Goal: Task Accomplishment & Management: Use online tool/utility

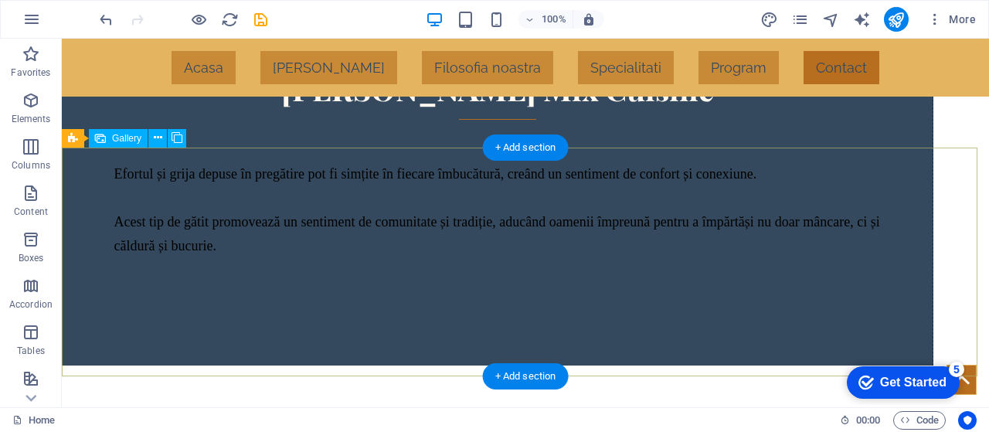
scroll to position [2895, 0]
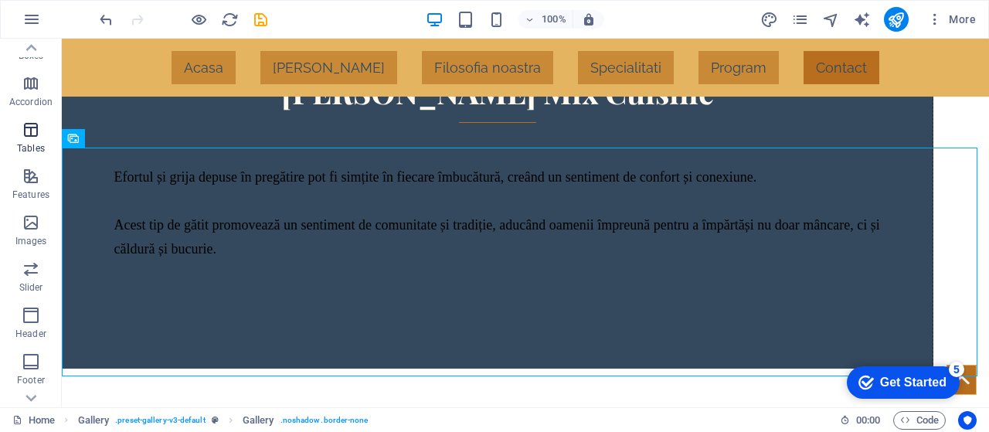
scroll to position [326, 0]
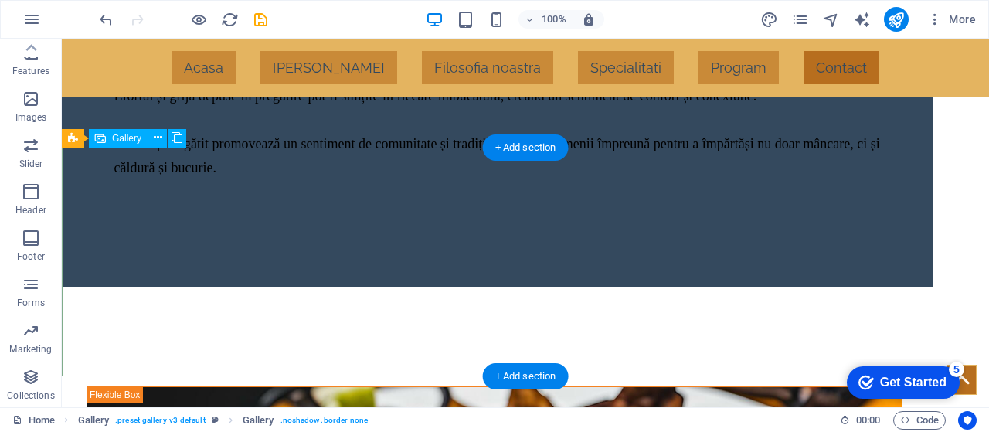
select select "4"
select select "px"
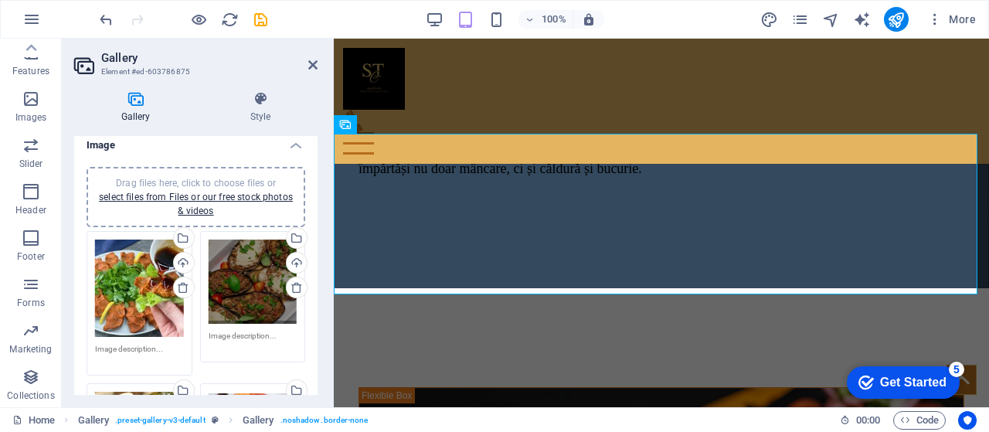
scroll to position [0, 0]
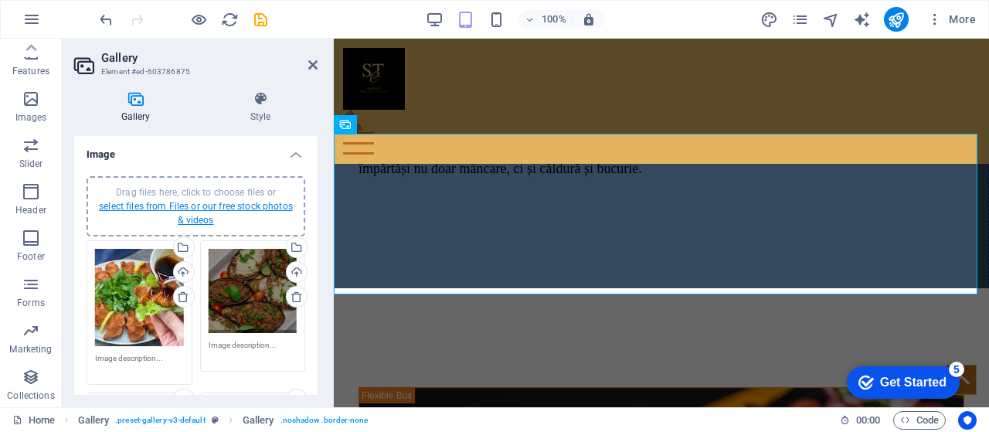
click at [202, 206] on link "select files from Files or our free stock photos & videos" at bounding box center [196, 213] width 194 height 25
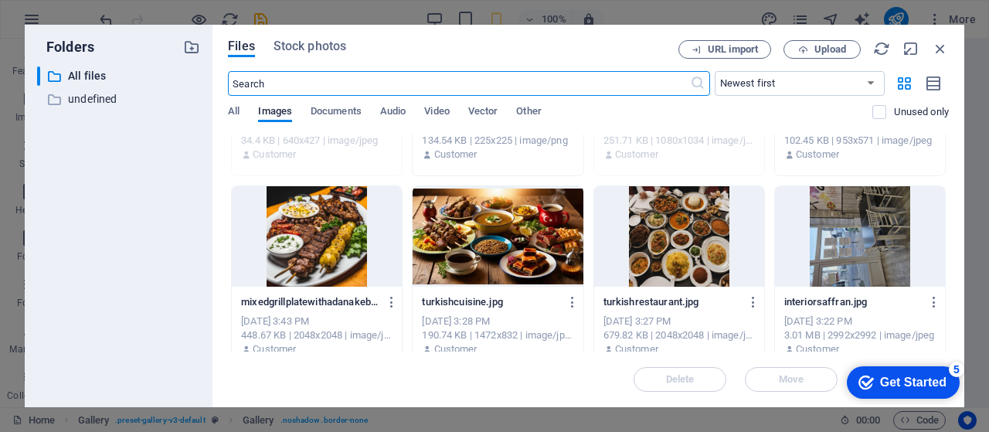
scroll to position [141, 0]
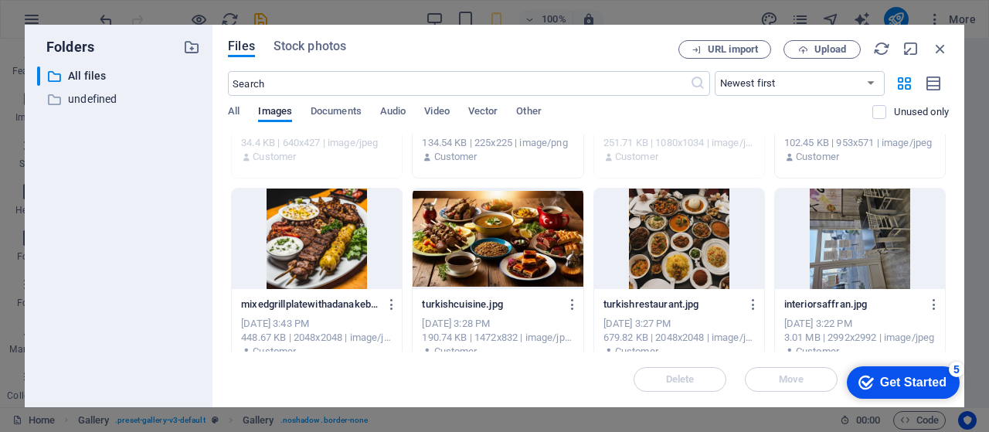
click at [314, 243] on div at bounding box center [317, 239] width 170 height 100
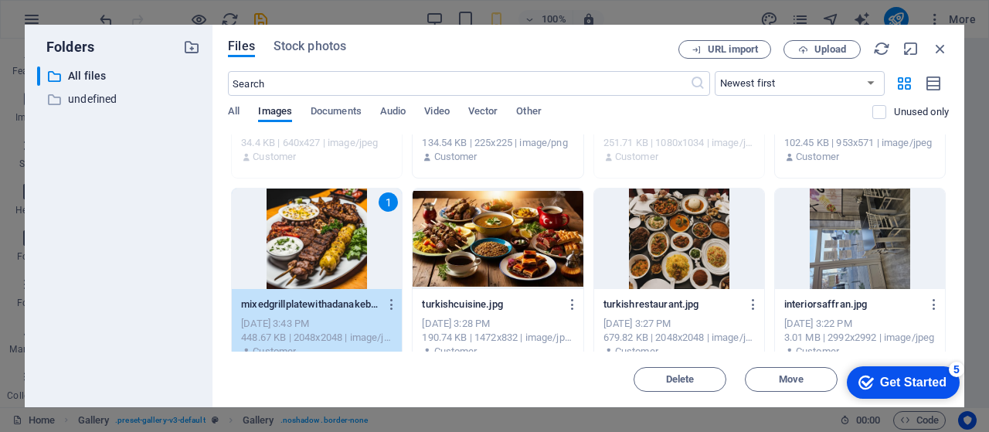
click at [314, 243] on div "1" at bounding box center [317, 239] width 170 height 100
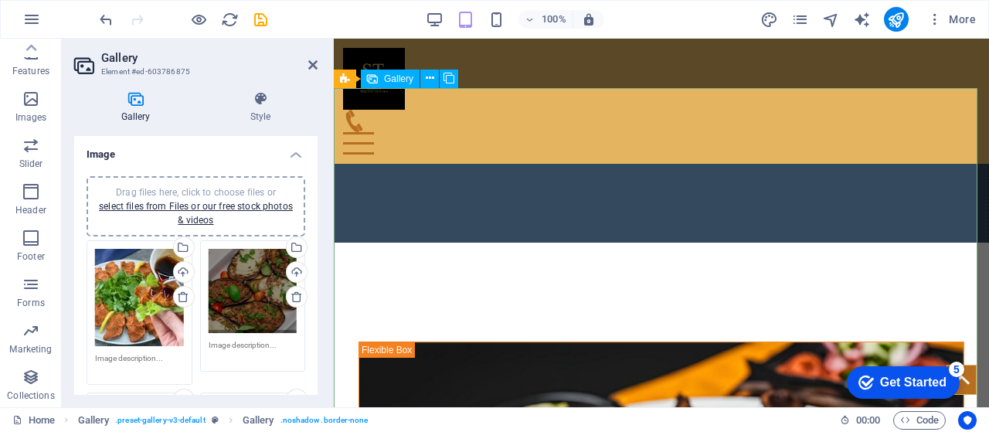
scroll to position [2962, 0]
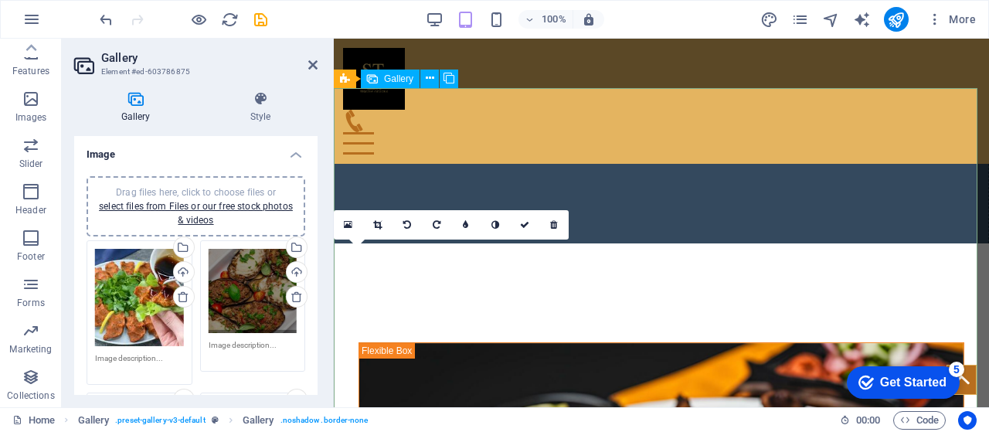
drag, startPoint x: 444, startPoint y: 318, endPoint x: 354, endPoint y: 186, distance: 160.1
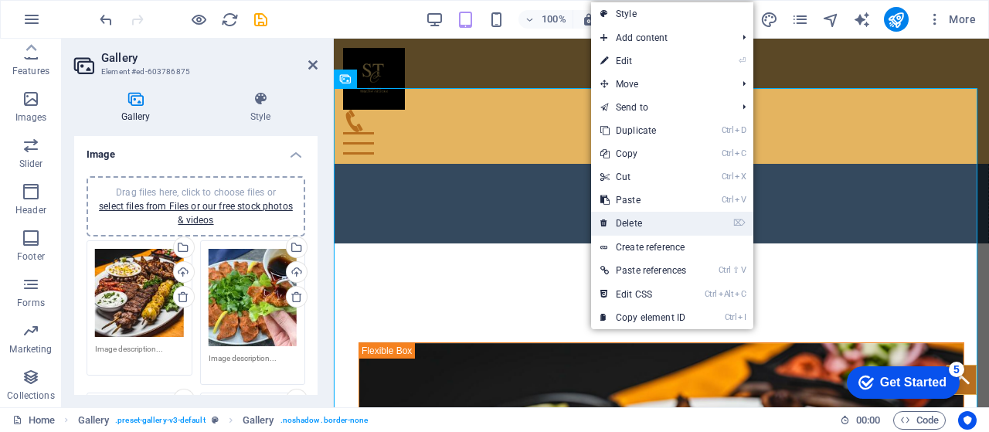
click at [651, 223] on link "⌦ Delete" at bounding box center [643, 223] width 104 height 23
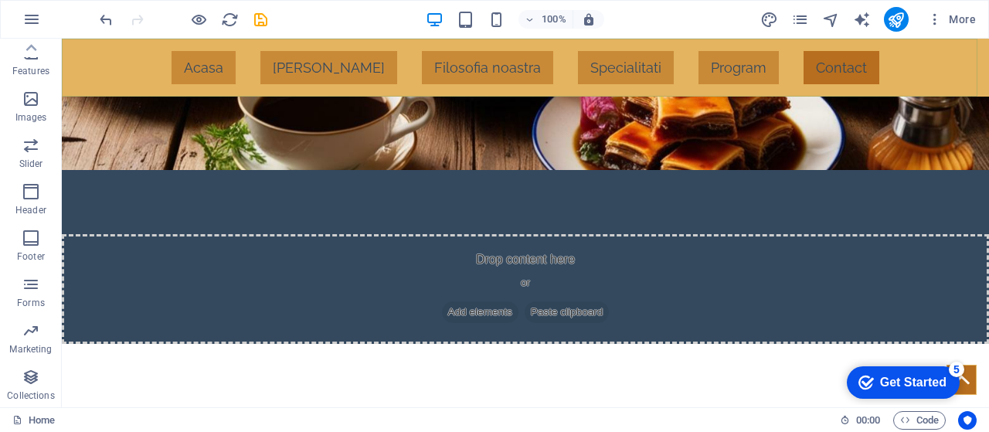
scroll to position [1942, 0]
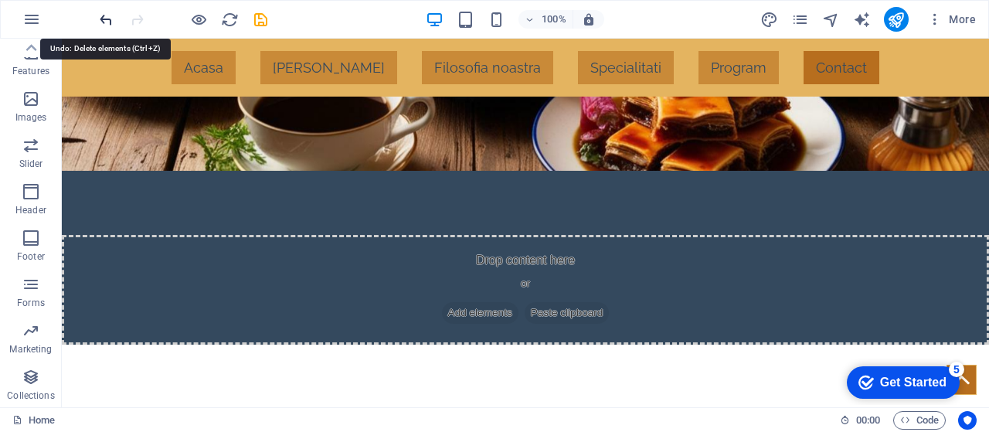
click at [102, 13] on icon "undo" at bounding box center [106, 20] width 18 height 18
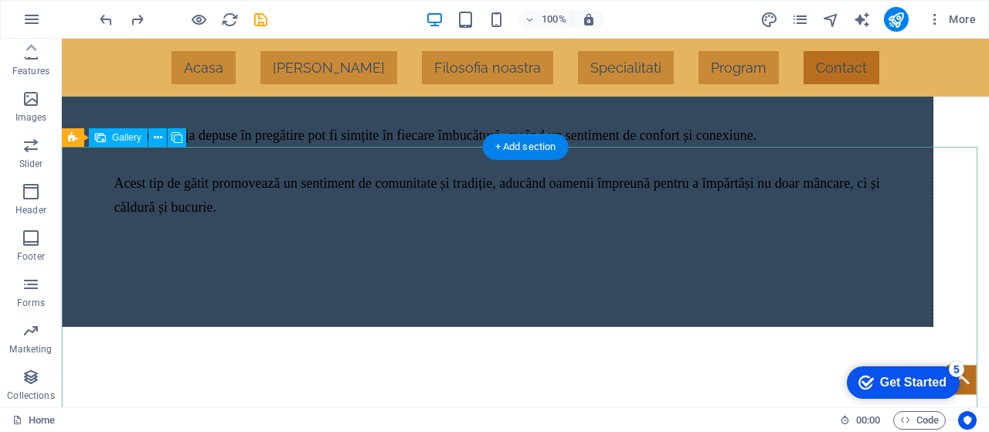
scroll to position [2846, 0]
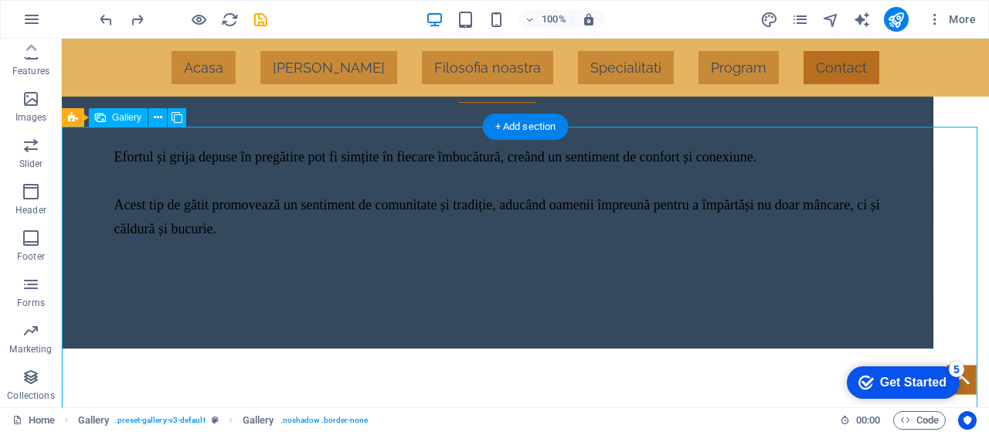
scroll to position [2916, 0]
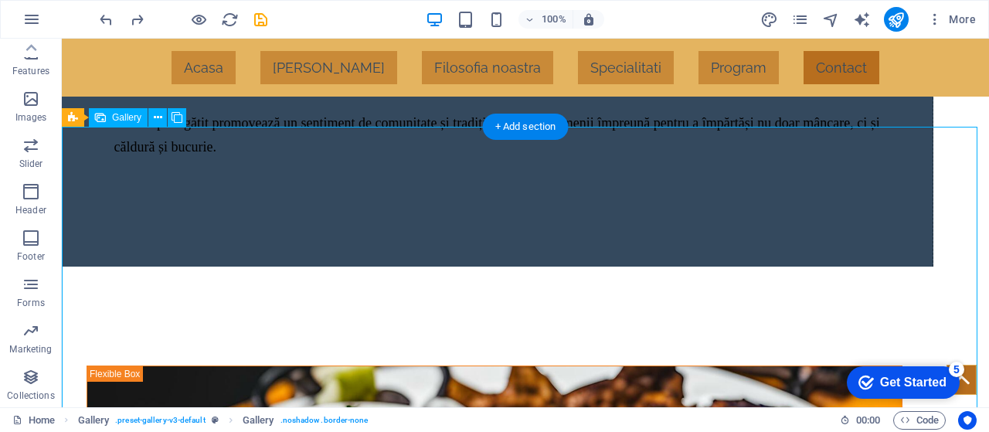
select select "4"
select select "px"
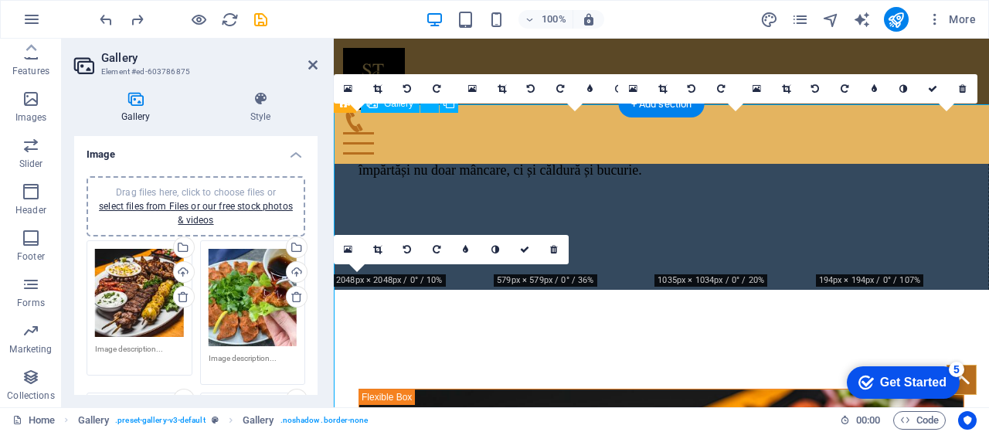
scroll to position [2938, 0]
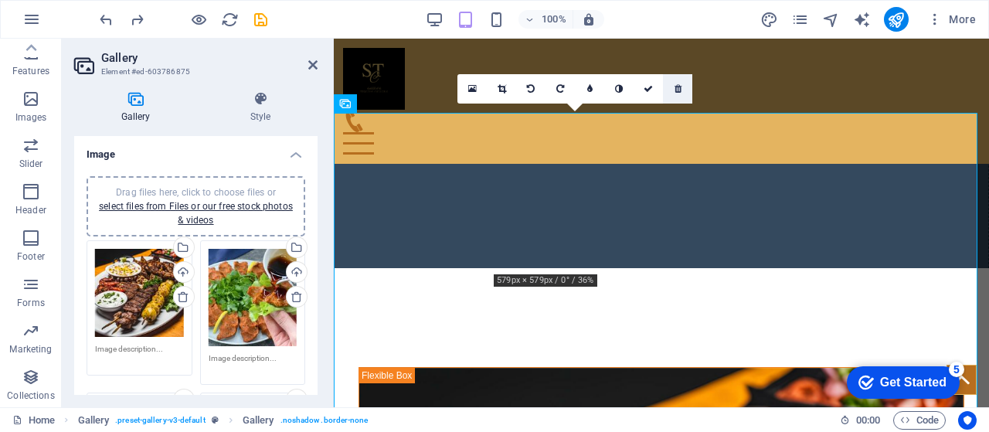
click at [677, 91] on icon at bounding box center [678, 88] width 7 height 9
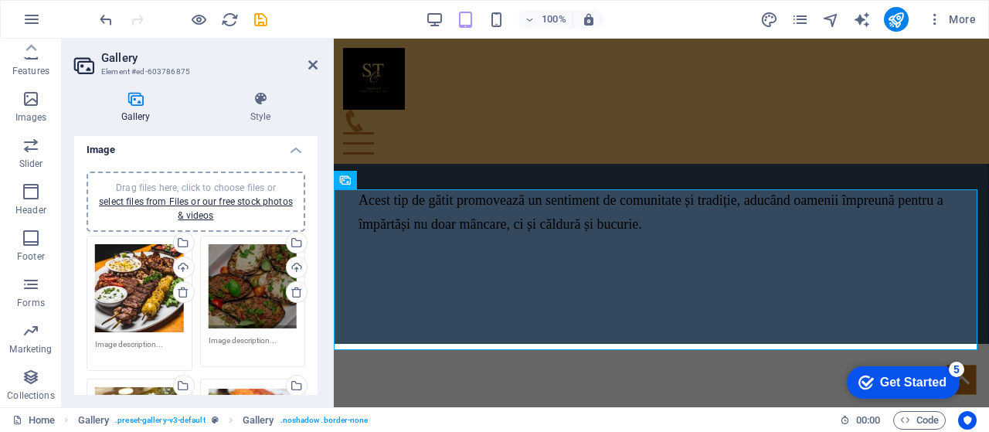
scroll to position [0, 0]
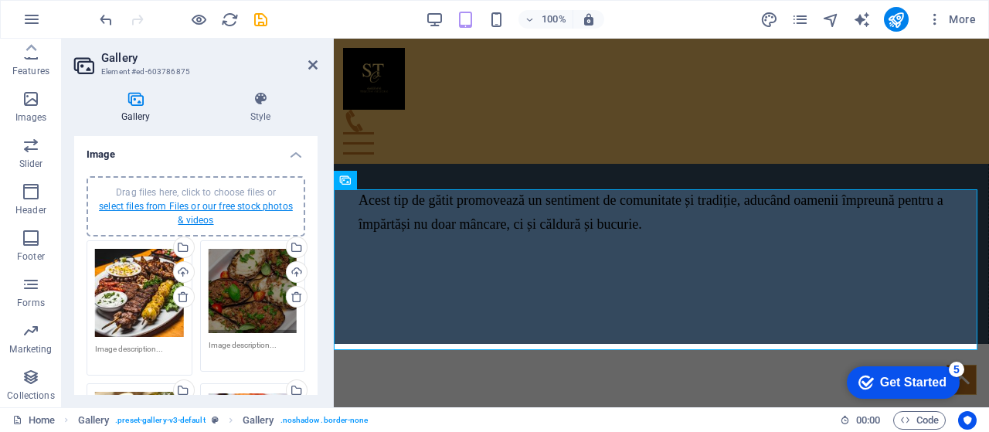
click at [233, 206] on link "select files from Files or our free stock photos & videos" at bounding box center [196, 213] width 194 height 25
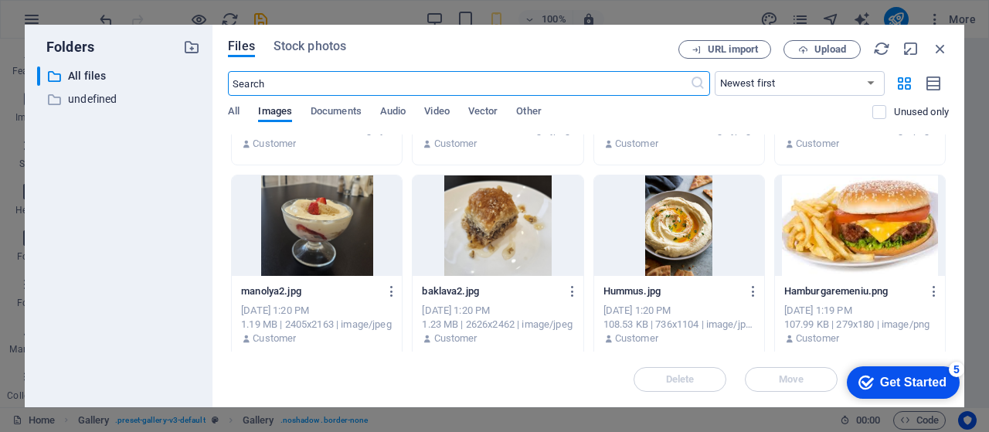
scroll to position [737, 0]
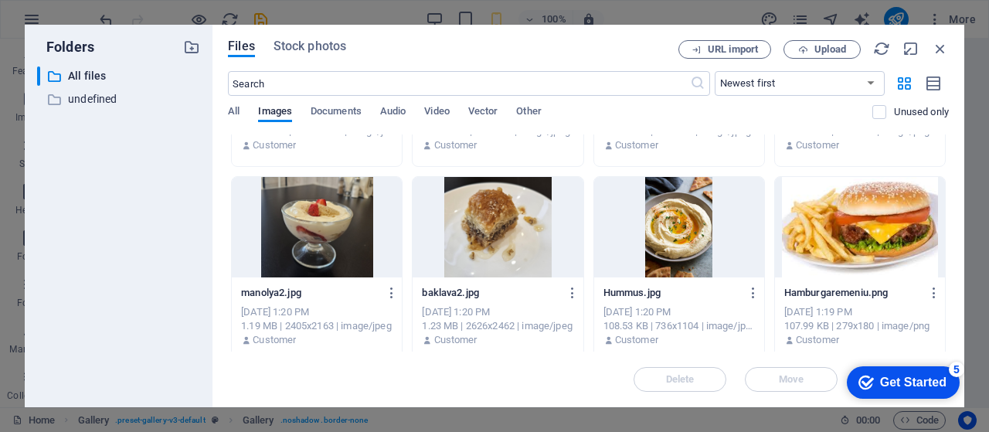
click at [869, 232] on div at bounding box center [860, 227] width 170 height 100
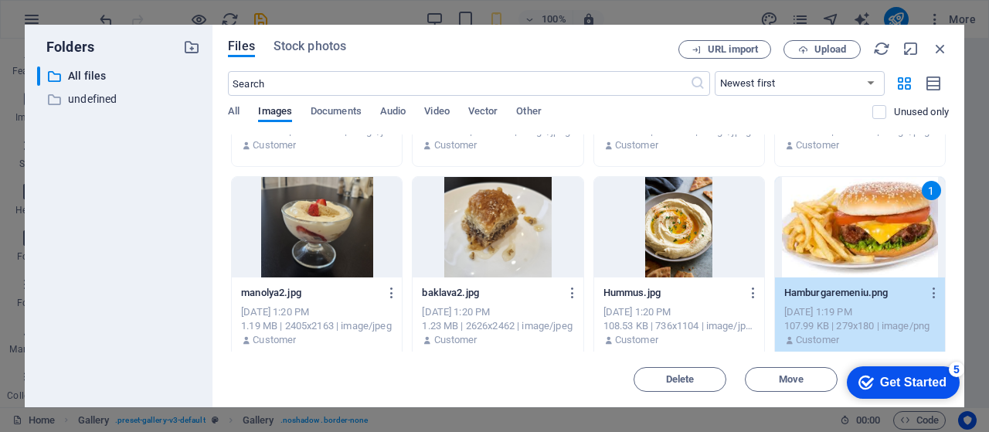
click at [869, 232] on div "1" at bounding box center [860, 227] width 170 height 100
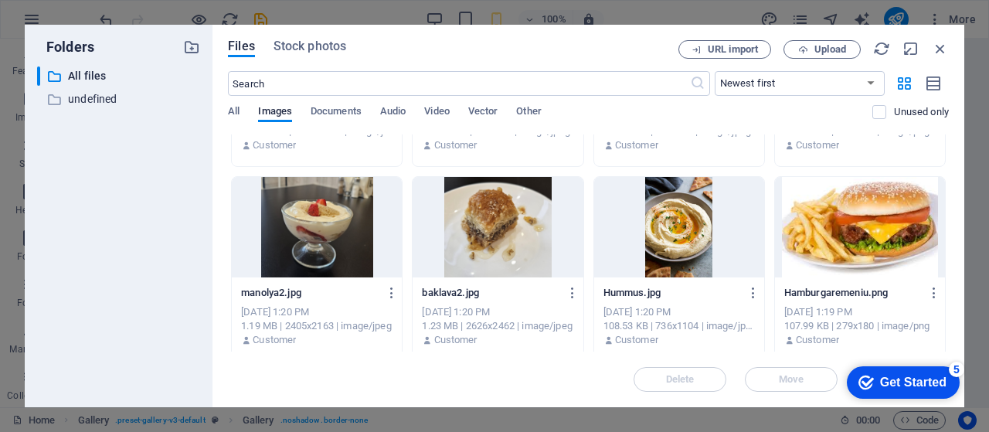
click at [869, 232] on div at bounding box center [860, 227] width 170 height 100
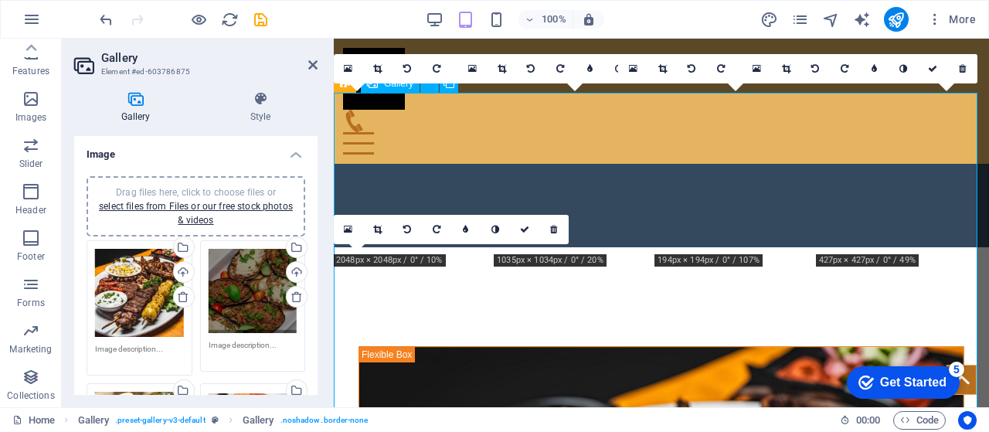
scroll to position [2958, 0]
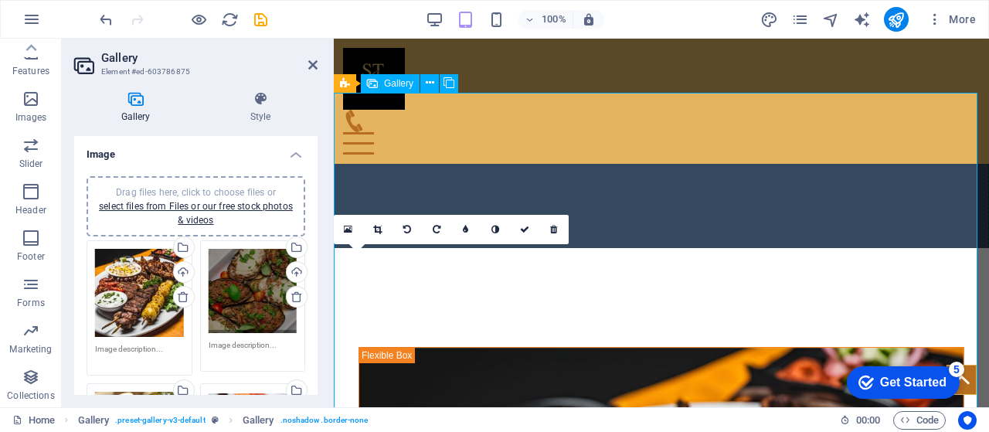
drag, startPoint x: 471, startPoint y: 349, endPoint x: 477, endPoint y: 318, distance: 32.1
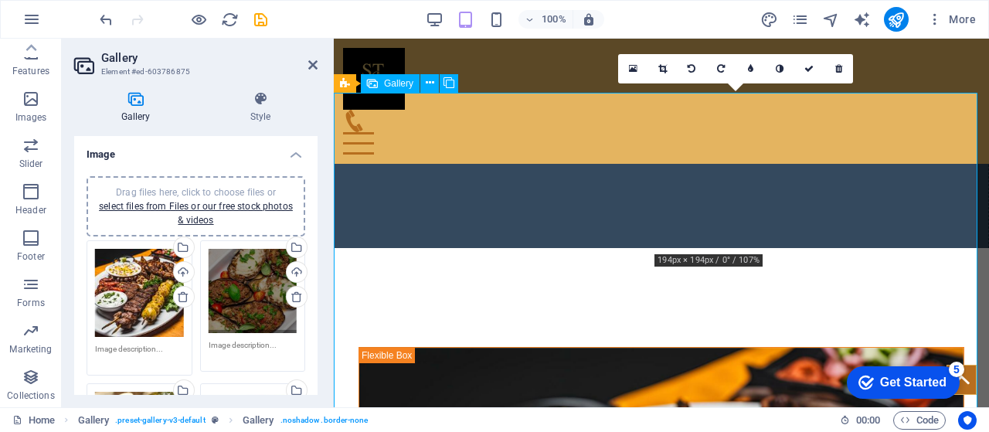
click at [836, 69] on icon at bounding box center [838, 68] width 7 height 9
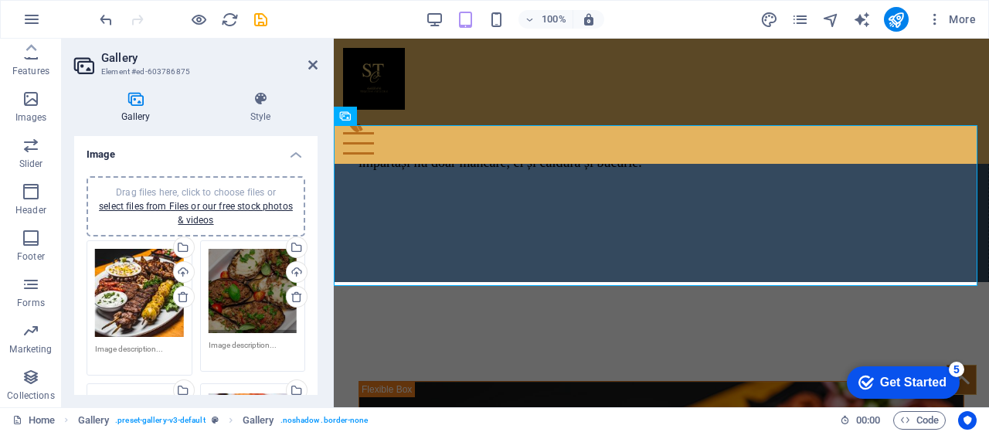
scroll to position [2925, 0]
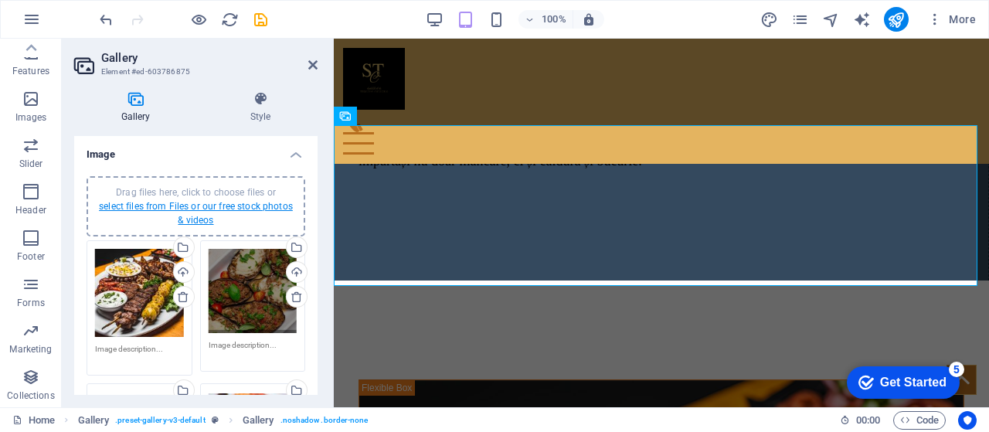
click at [255, 208] on link "select files from Files or our free stock photos & videos" at bounding box center [196, 213] width 194 height 25
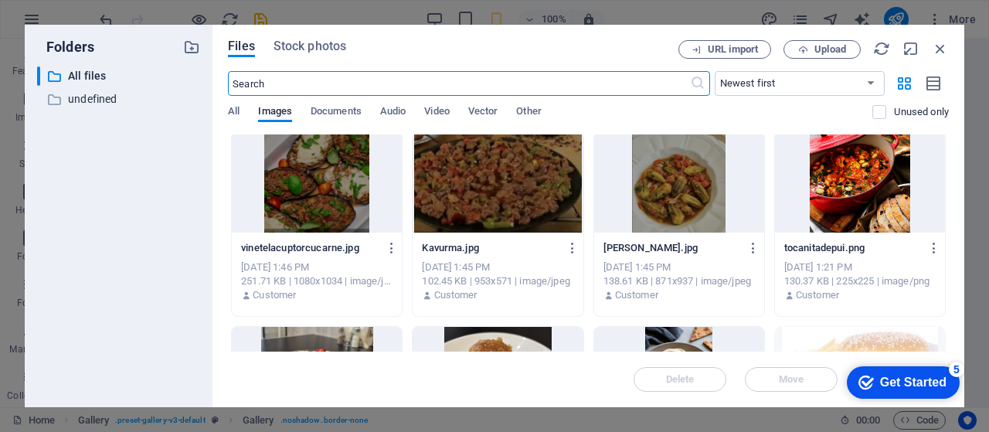
scroll to position [544, 0]
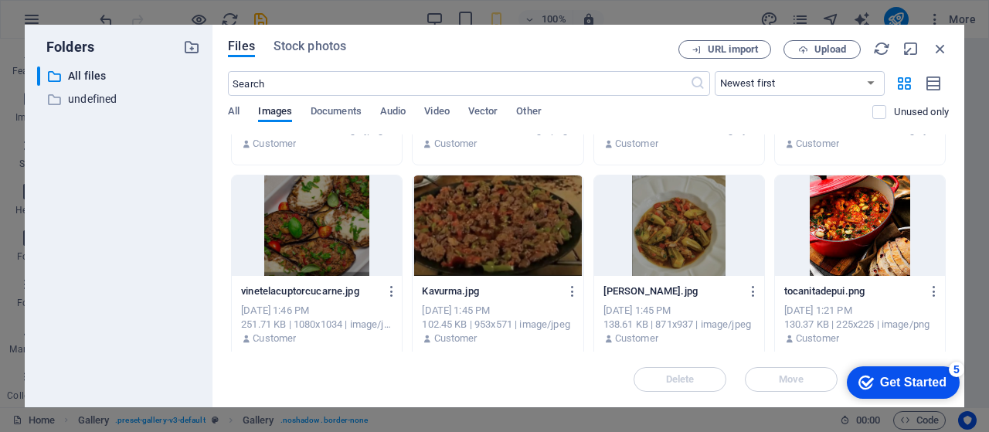
click at [811, 245] on div at bounding box center [860, 225] width 170 height 100
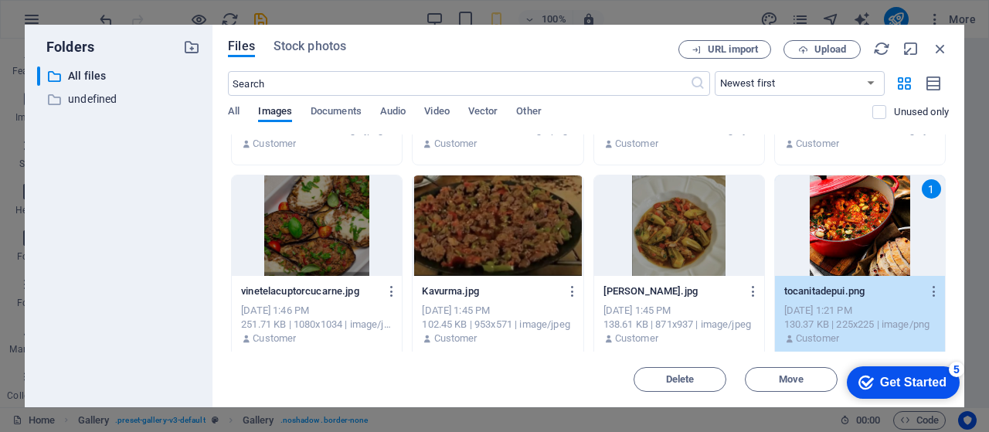
click at [811, 245] on div "1" at bounding box center [860, 225] width 170 height 100
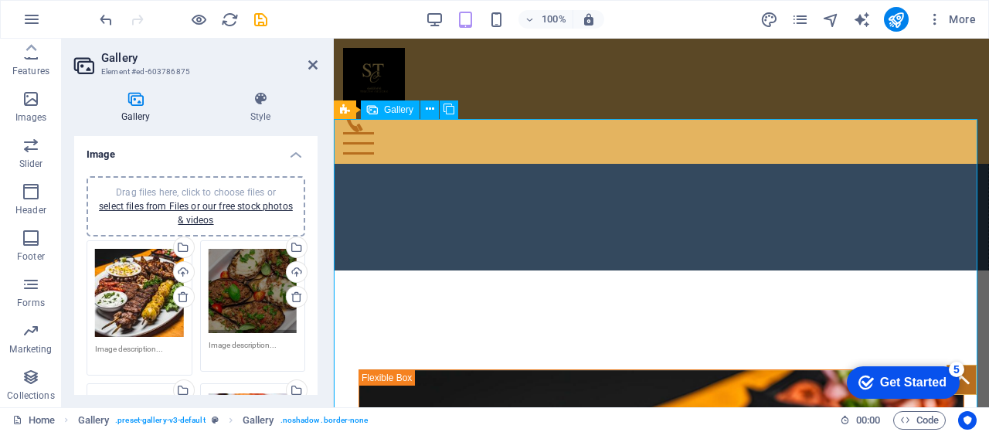
scroll to position [2927, 0]
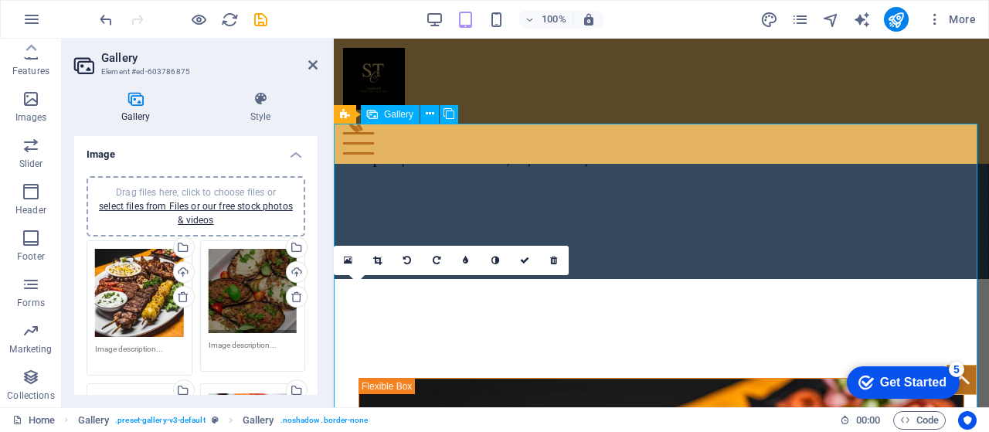
drag, startPoint x: 426, startPoint y: 336, endPoint x: 627, endPoint y: 344, distance: 201.0
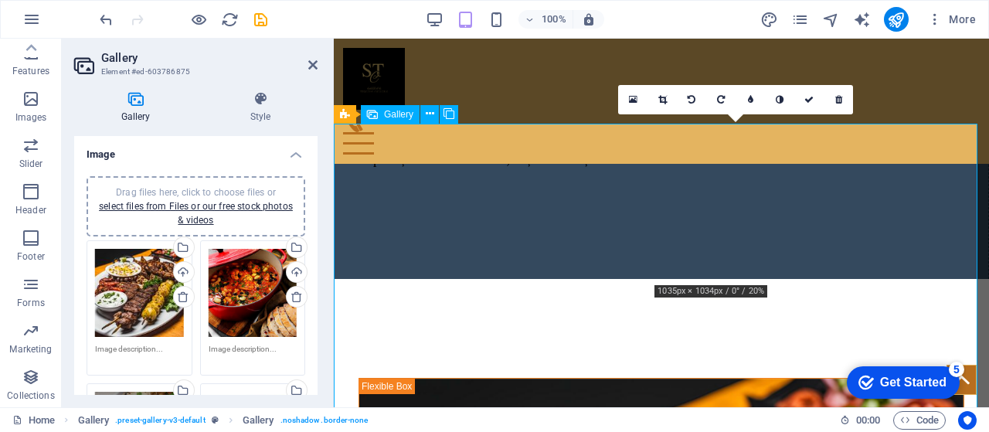
click at [836, 103] on icon at bounding box center [838, 99] width 7 height 9
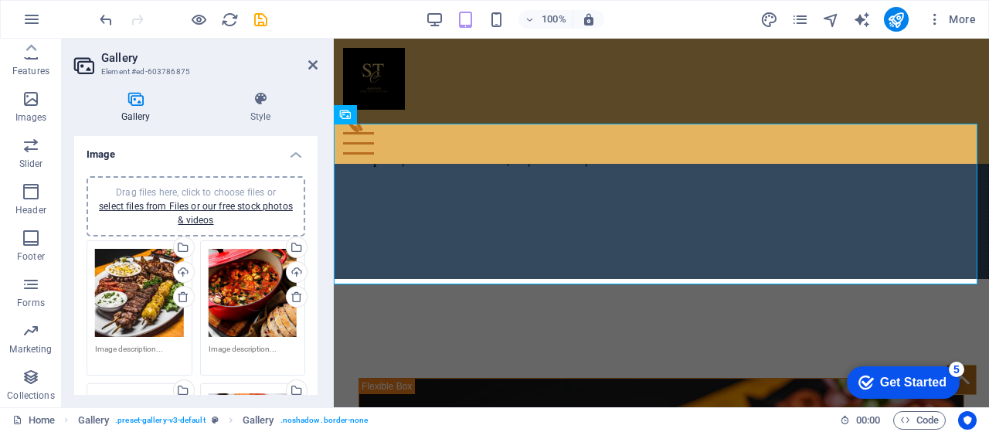
click at [306, 70] on header "Gallery Element #ed-603786875" at bounding box center [195, 59] width 243 height 40
click at [314, 64] on icon at bounding box center [312, 65] width 9 height 12
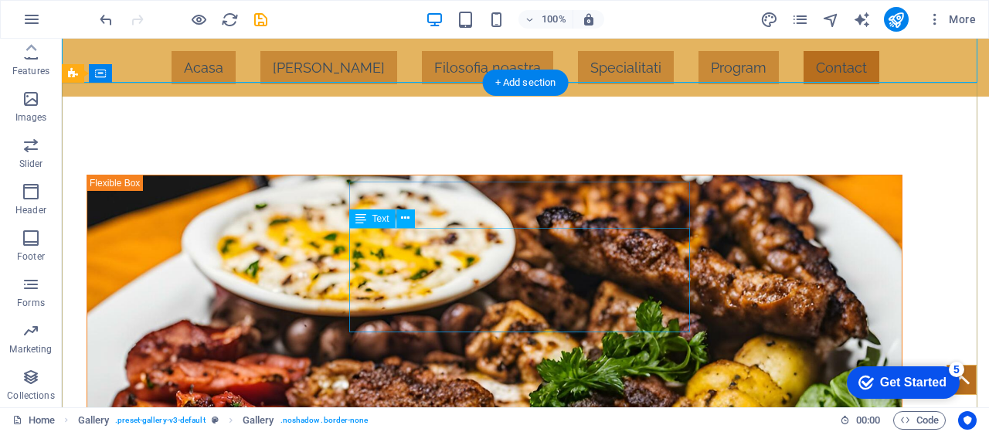
scroll to position [3189, 0]
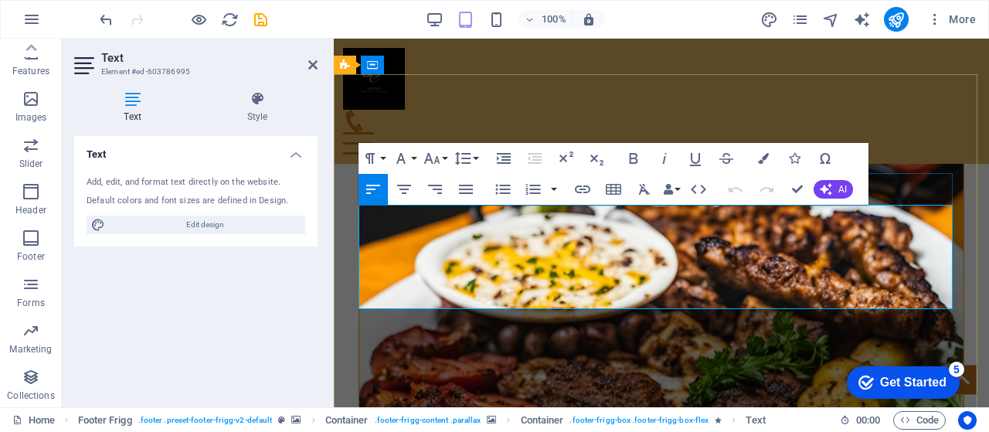
scroll to position [3137, 0]
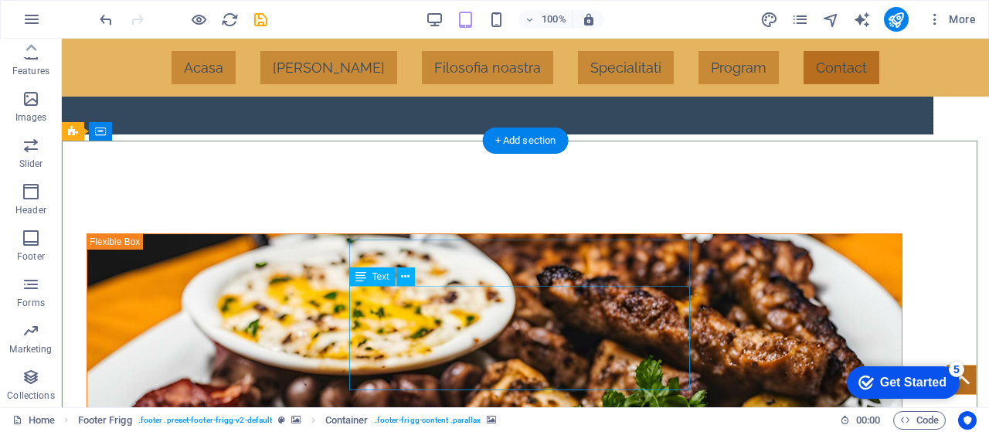
scroll to position [3129, 0]
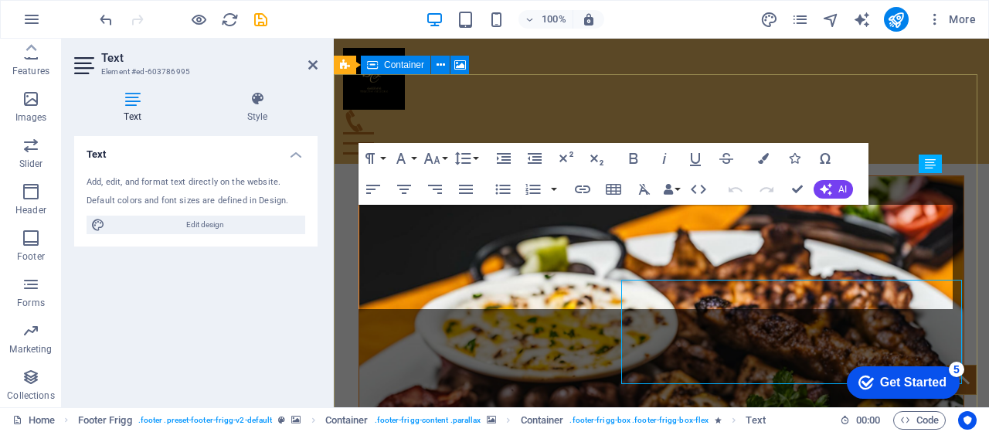
scroll to position [3137, 0]
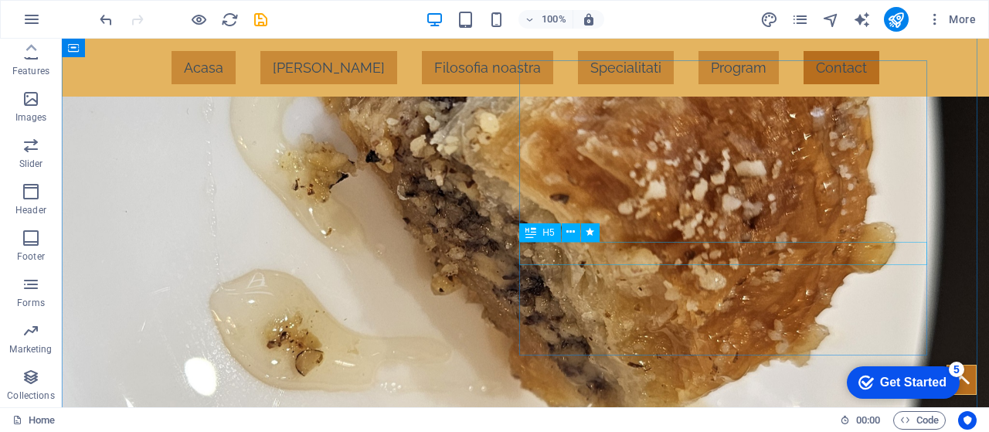
scroll to position [2236, 0]
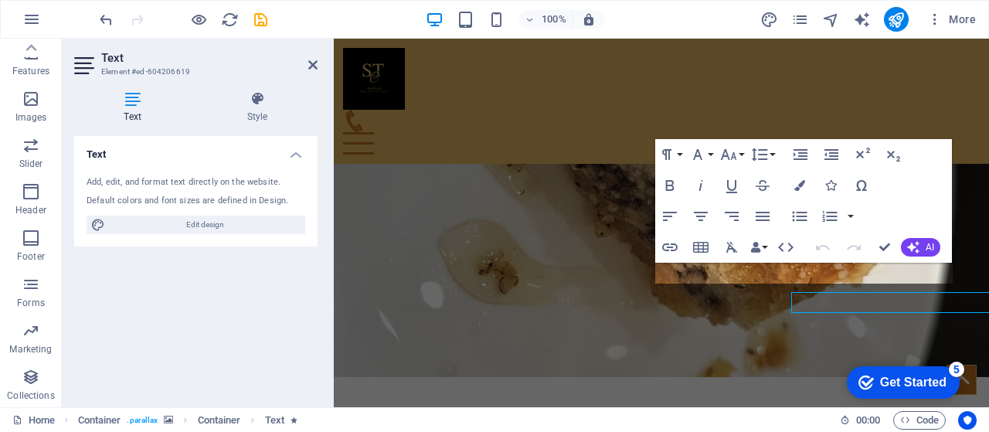
scroll to position [2258, 0]
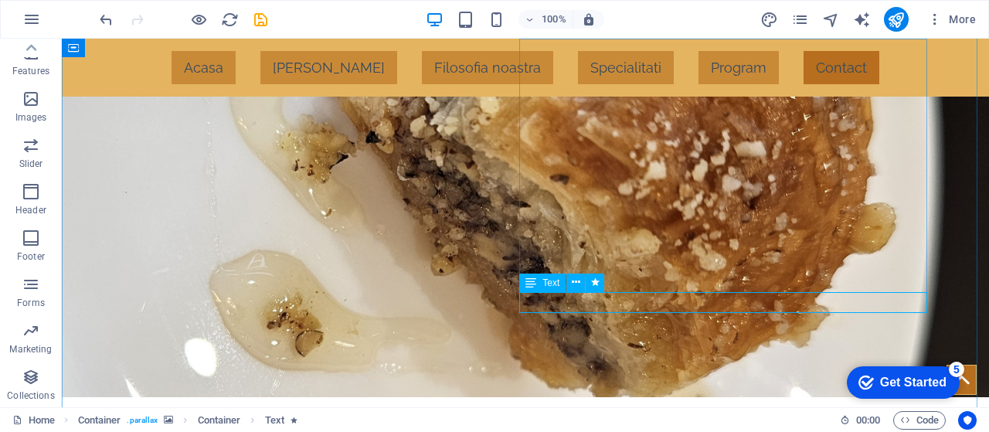
drag, startPoint x: 456, startPoint y: 299, endPoint x: 728, endPoint y: 299, distance: 272.0
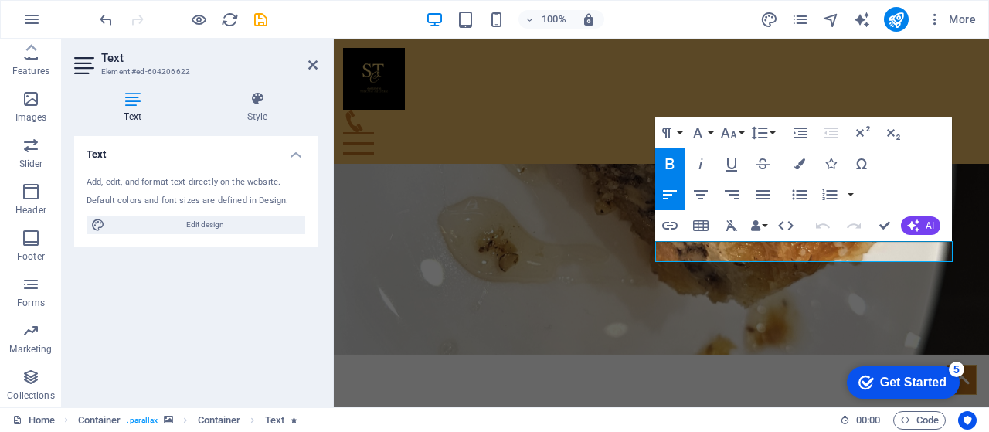
scroll to position [2281, 0]
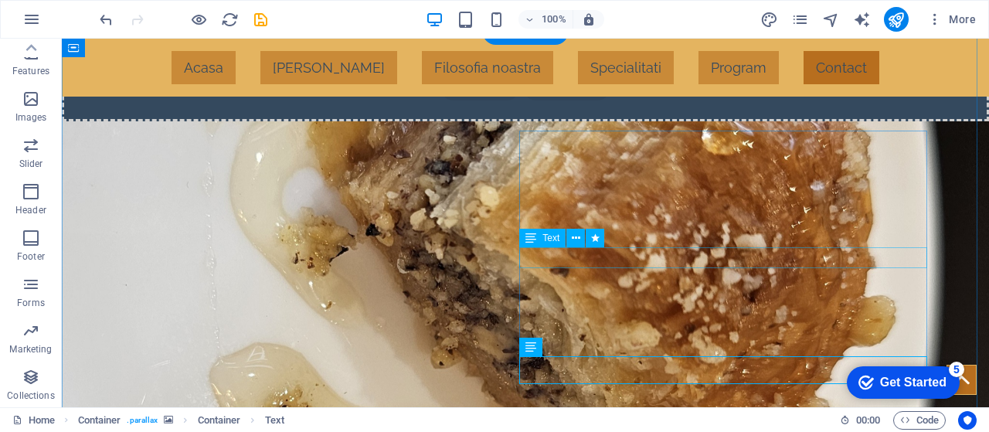
scroll to position [2165, 0]
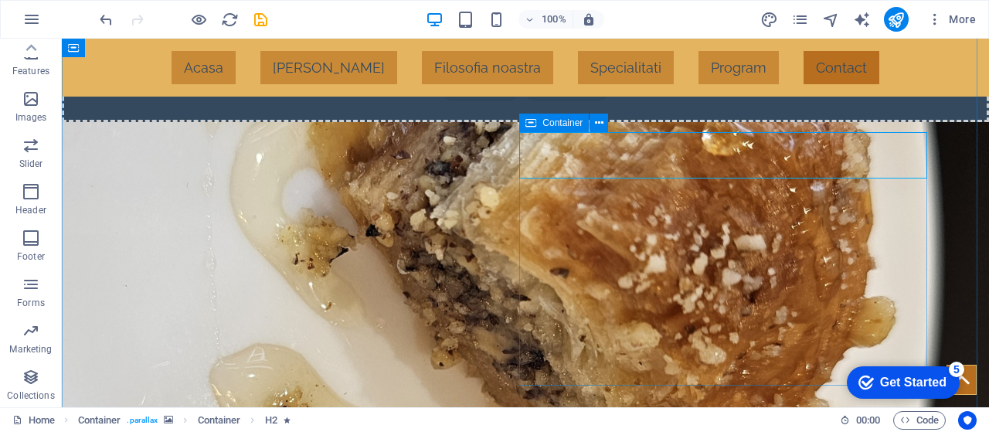
click at [542, 126] on div "Container" at bounding box center [554, 123] width 70 height 19
